Goal: Navigation & Orientation: Find specific page/section

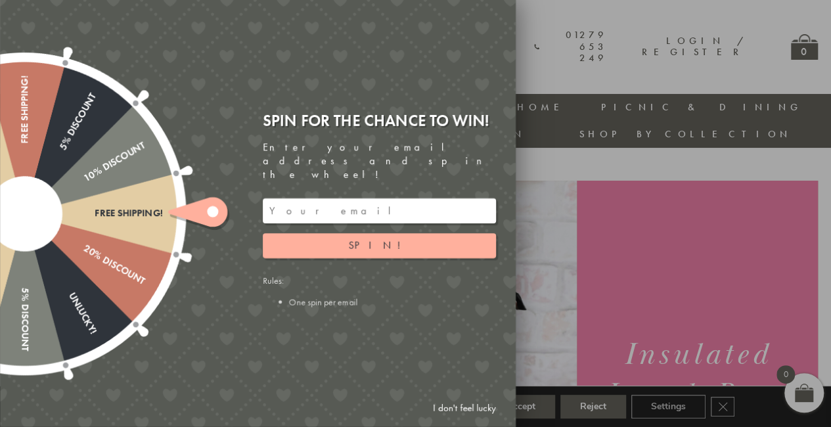
click at [482, 412] on link "I don't feel lucky" at bounding box center [464, 408] width 76 height 24
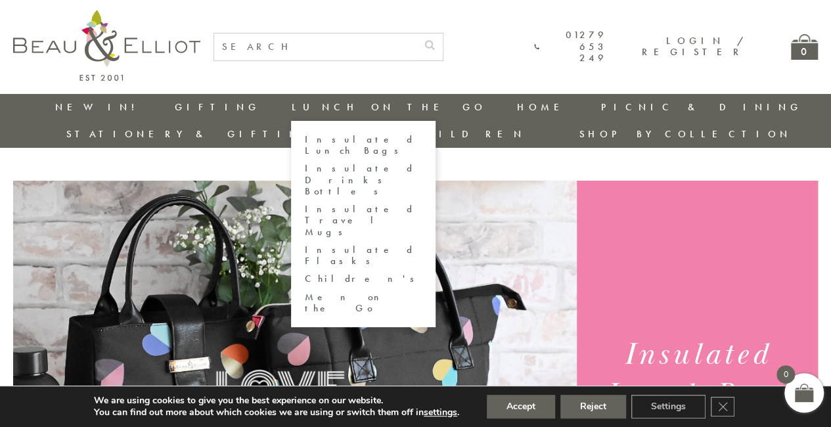
click at [304, 292] on link "Men on the Go" at bounding box center [363, 303] width 118 height 23
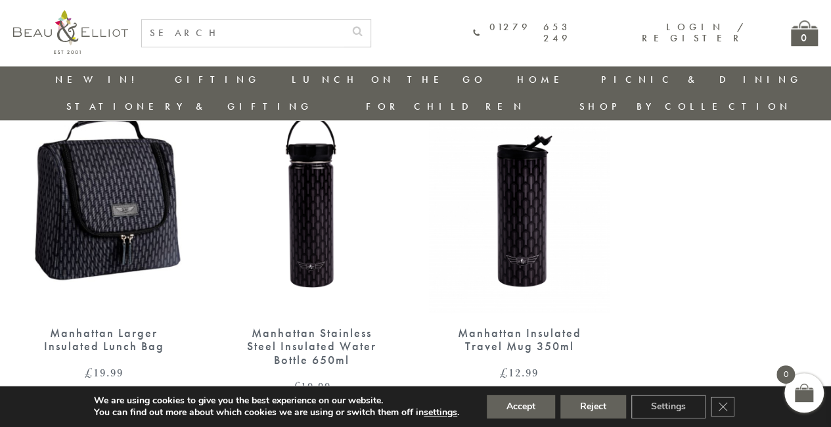
scroll to position [498, 0]
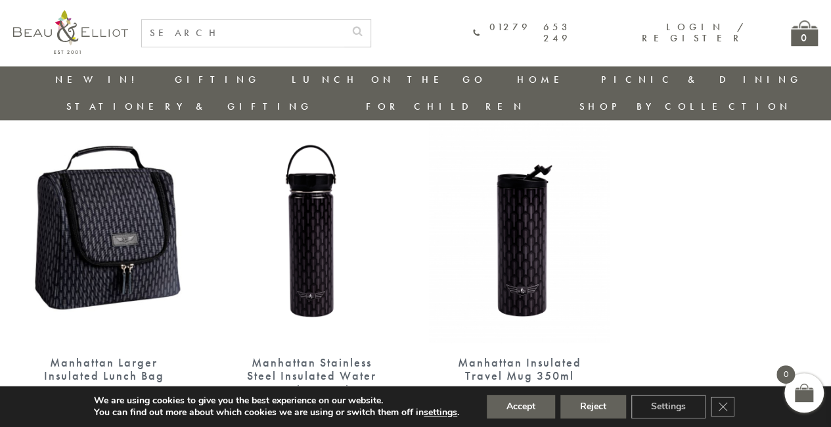
click at [154, 240] on img at bounding box center [103, 225] width 181 height 234
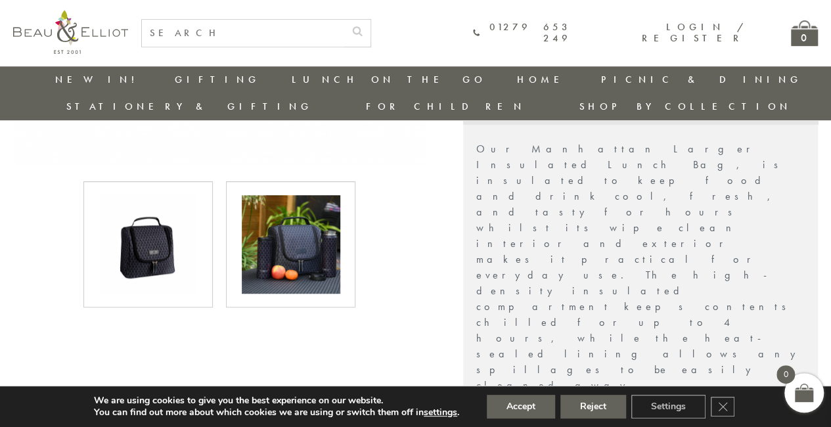
scroll to position [435, 0]
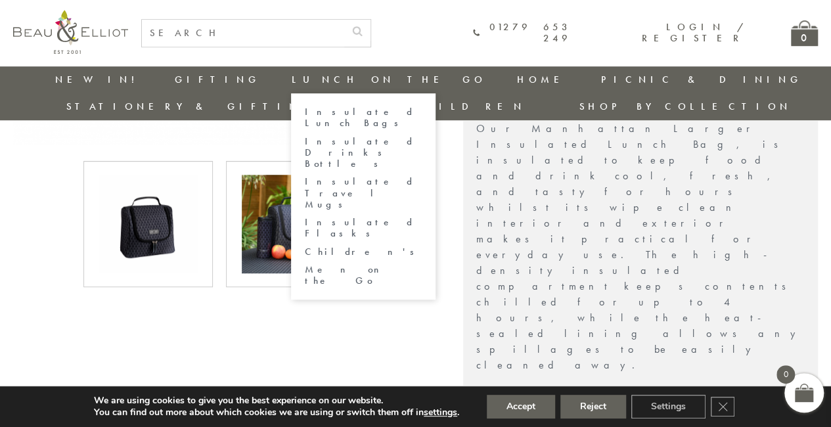
click at [304, 110] on link "Insulated Lunch Bags" at bounding box center [363, 117] width 118 height 23
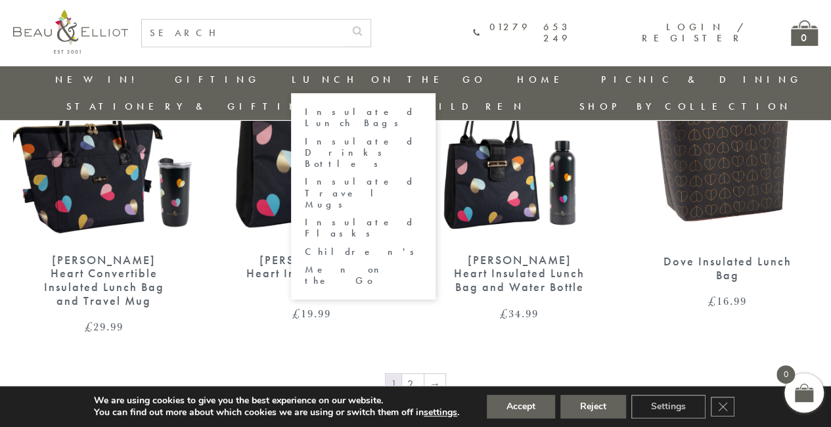
scroll to position [2075, 0]
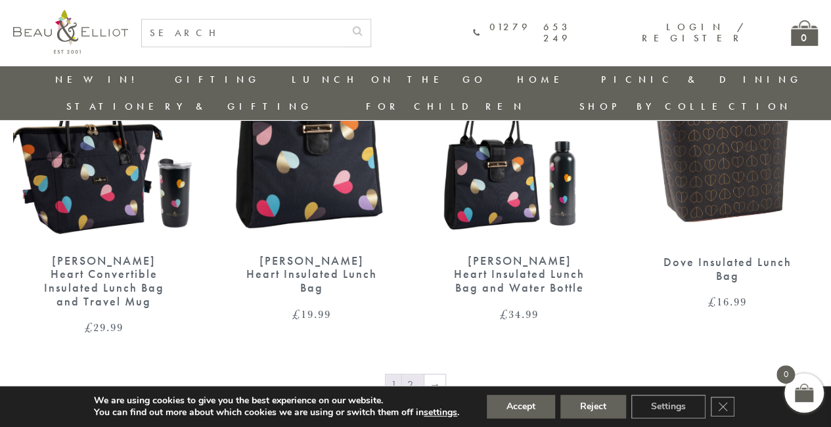
click at [419, 375] on link "2" at bounding box center [413, 385] width 22 height 21
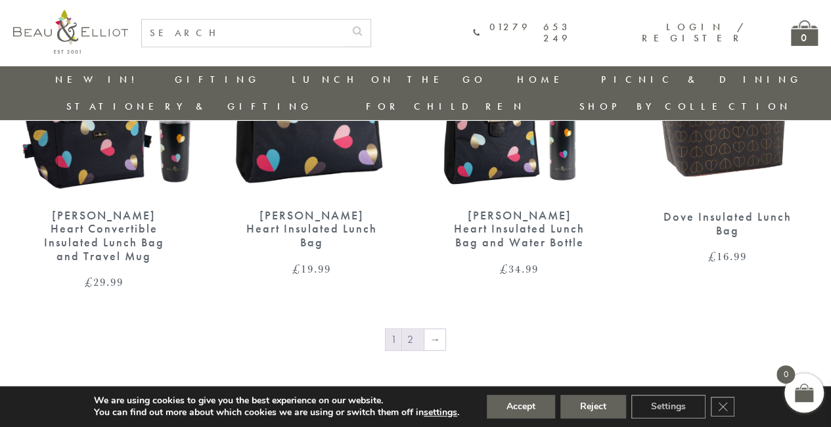
scroll to position [2141, 0]
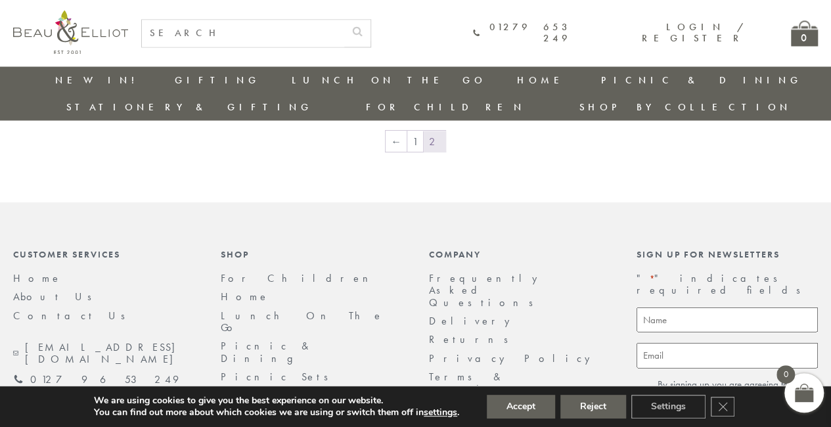
scroll to position [1259, 0]
